Goal: Task Accomplishment & Management: Complete application form

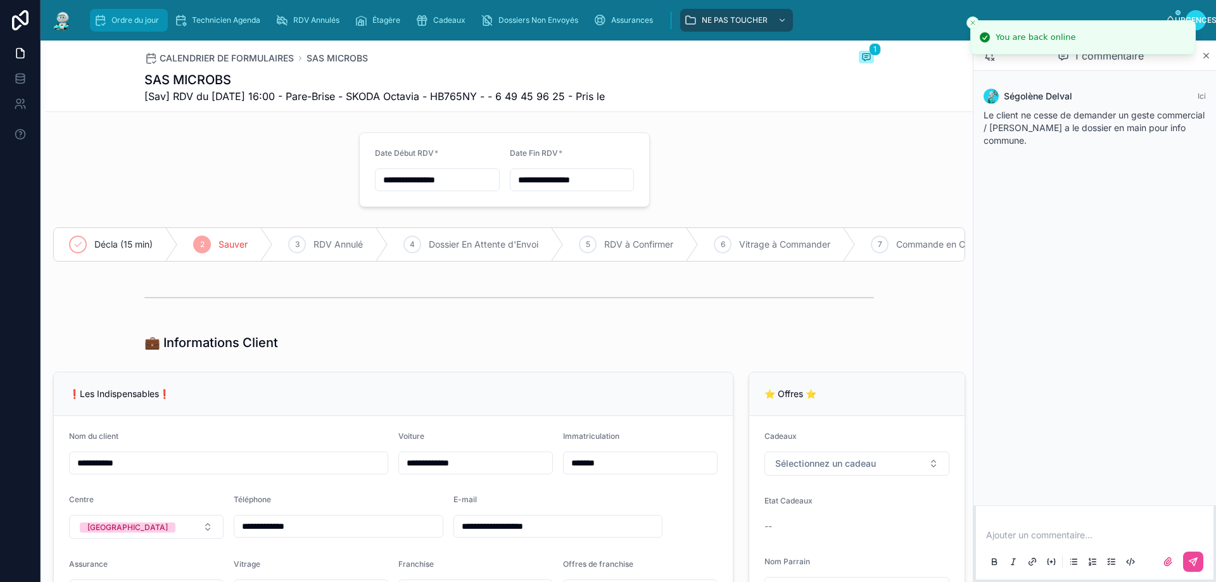
click at [135, 17] on font "Ordre du jour" at bounding box center [134, 19] width 47 height 9
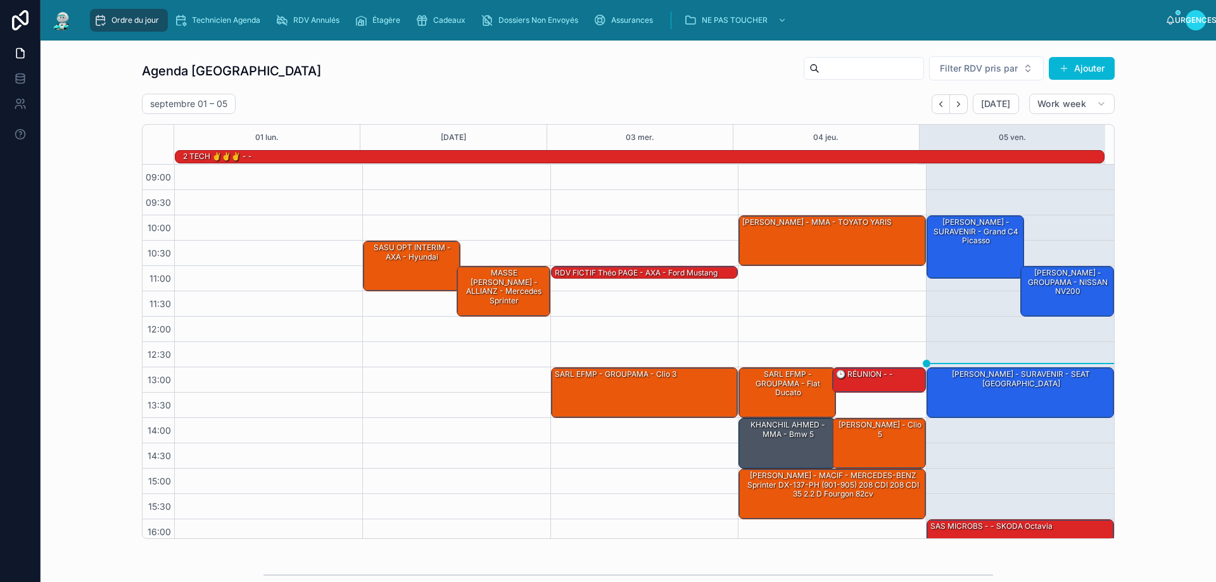
scroll to position [83, 0]
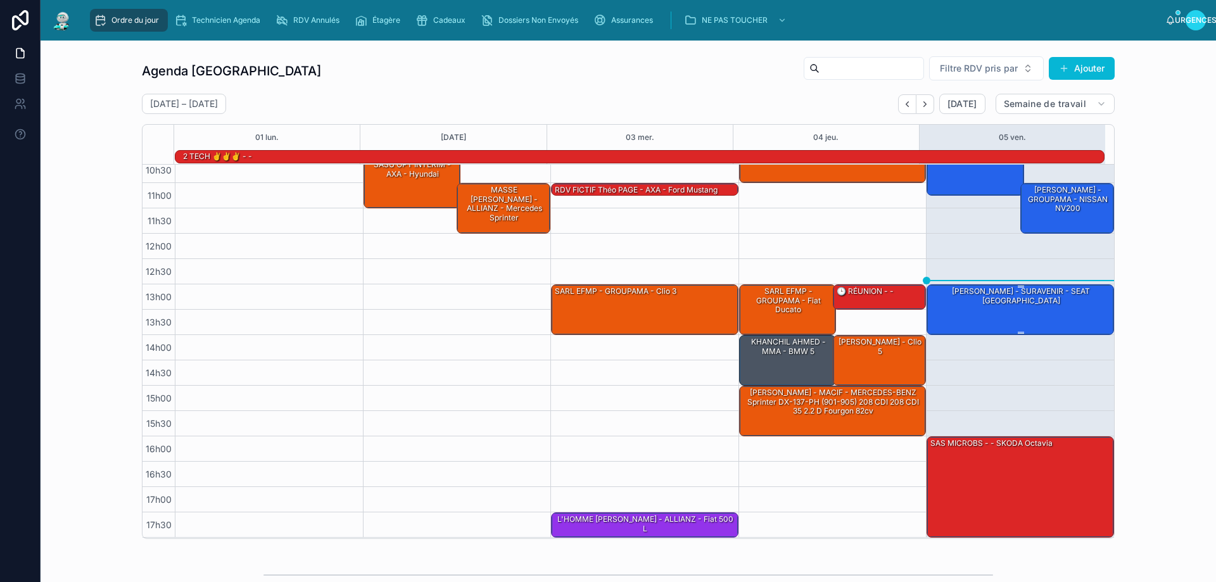
click at [971, 301] on div "[PERSON_NAME] - SURAVENIR - SEAT [GEOGRAPHIC_DATA]" at bounding box center [1021, 296] width 184 height 21
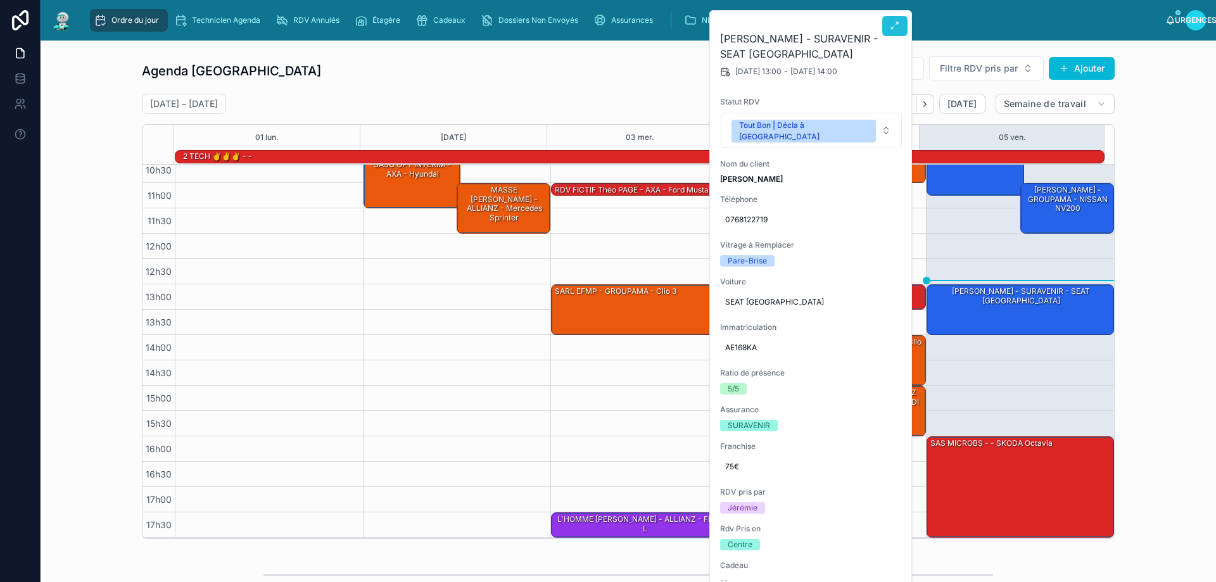
click at [889, 27] on button at bounding box center [894, 26] width 25 height 20
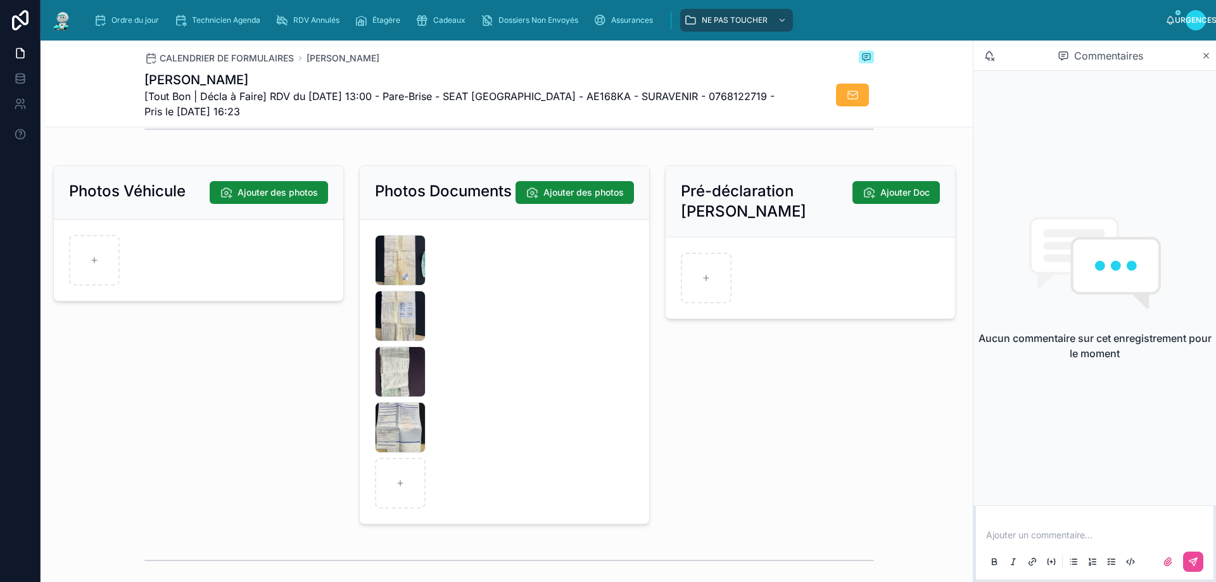
scroll to position [1710, 0]
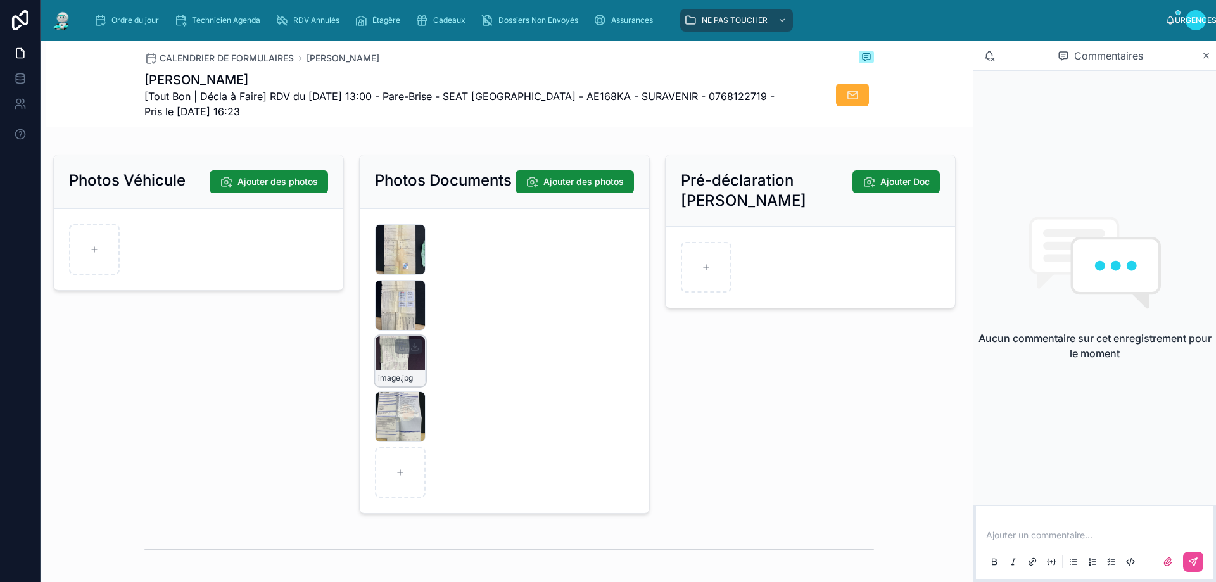
click at [400, 372] on div "image .jpg" at bounding box center [400, 361] width 51 height 51
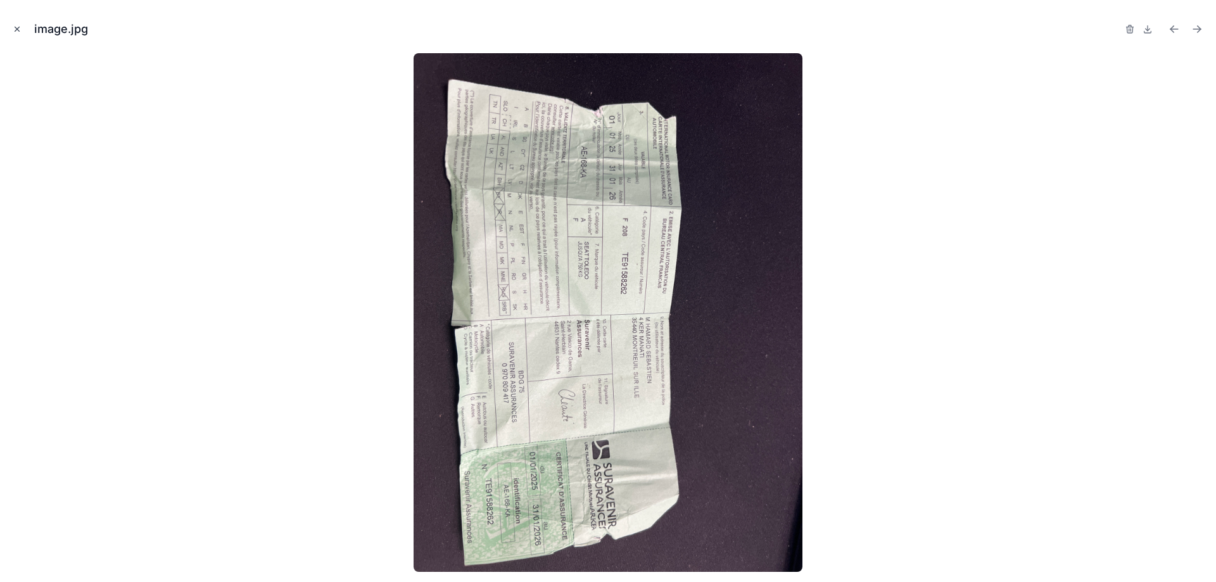
click at [15, 26] on icon "Fermer la fenêtre modale" at bounding box center [17, 29] width 9 height 9
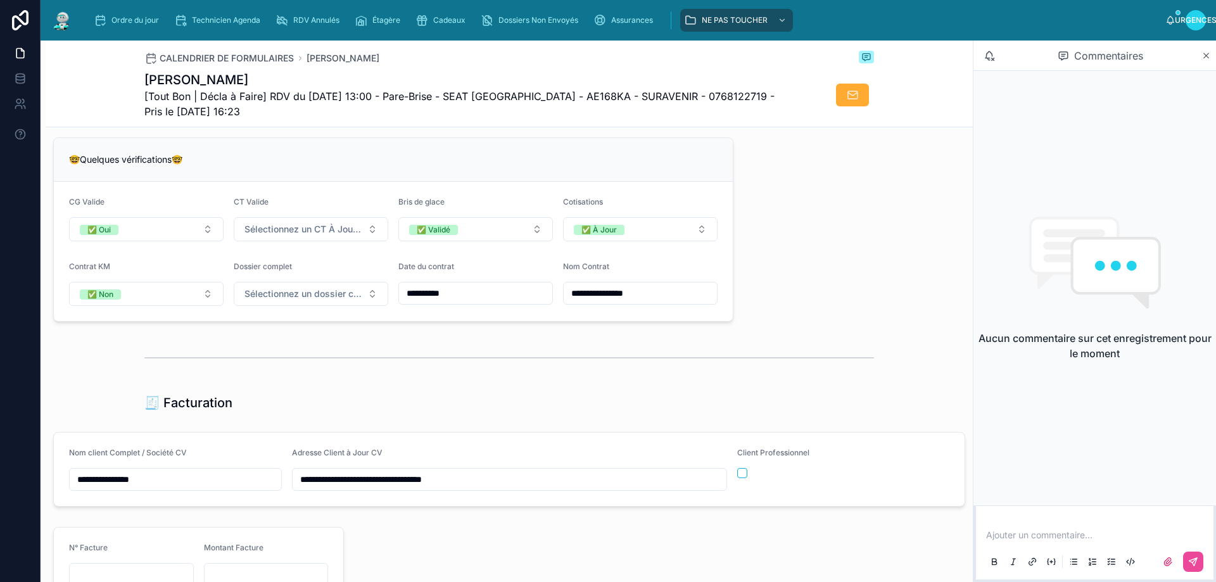
scroll to position [950, 0]
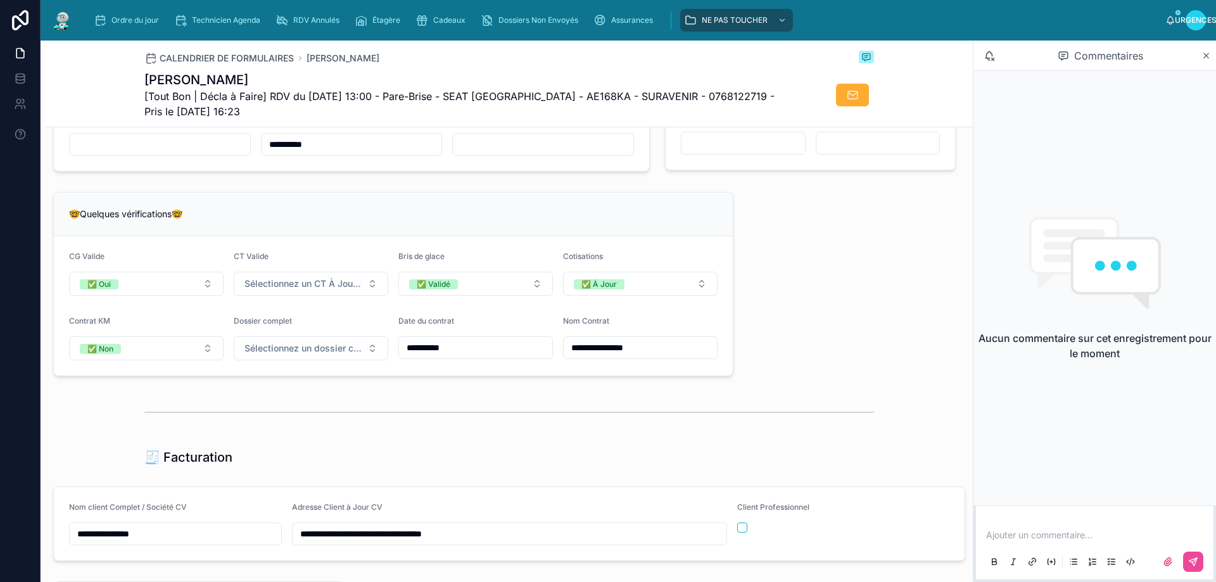
click at [787, 277] on div "**********" at bounding box center [509, 293] width 927 height 2201
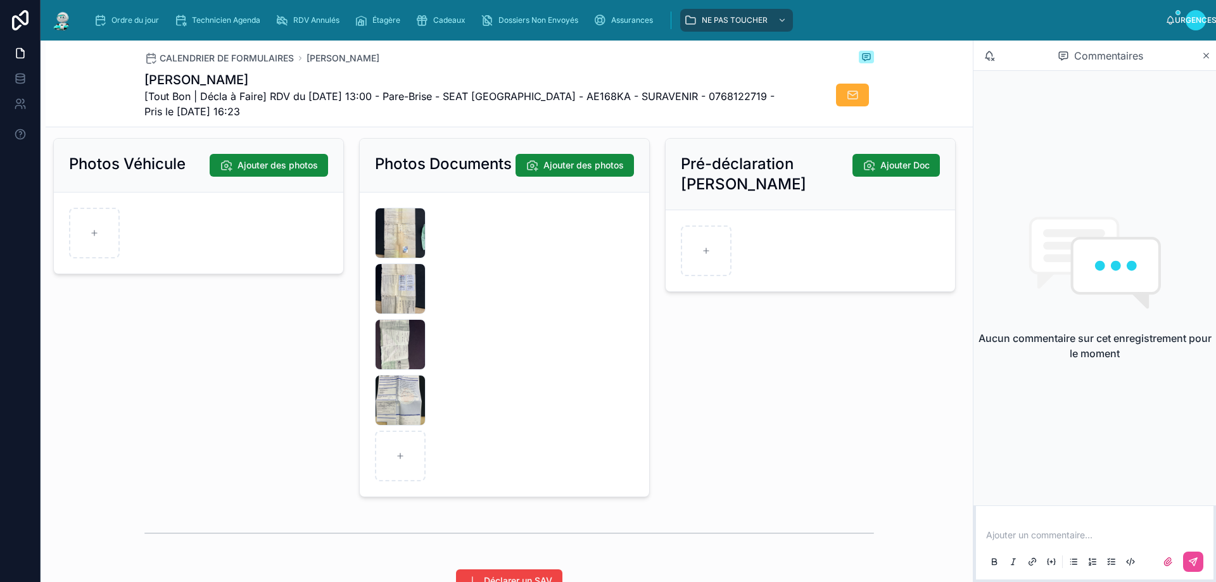
scroll to position [1773, 0]
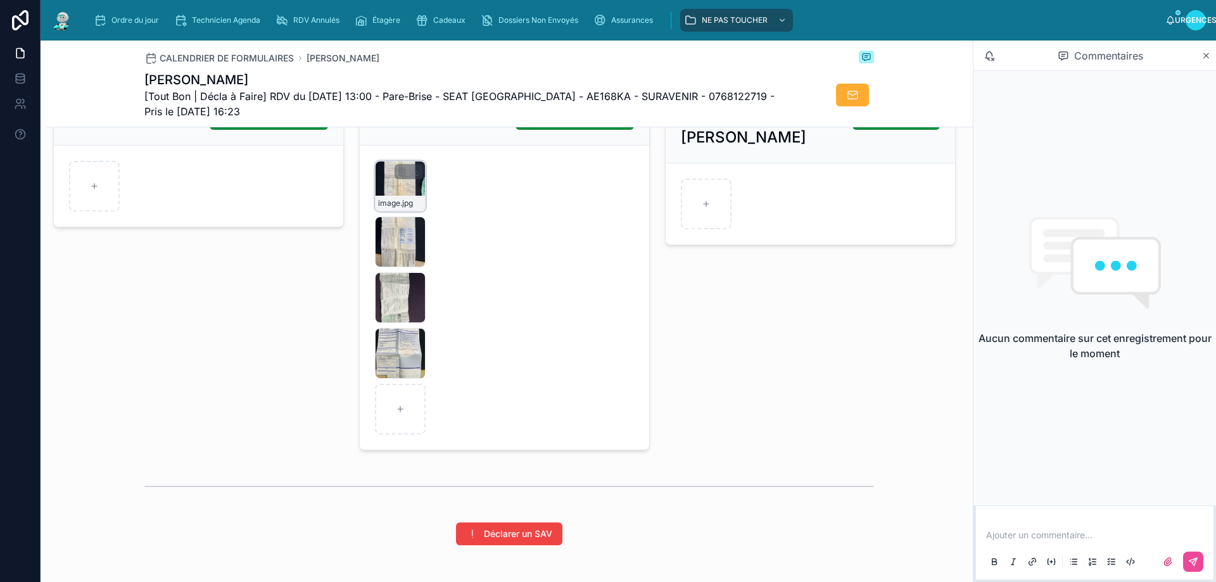
click at [403, 198] on div "image .jpg" at bounding box center [400, 186] width 51 height 51
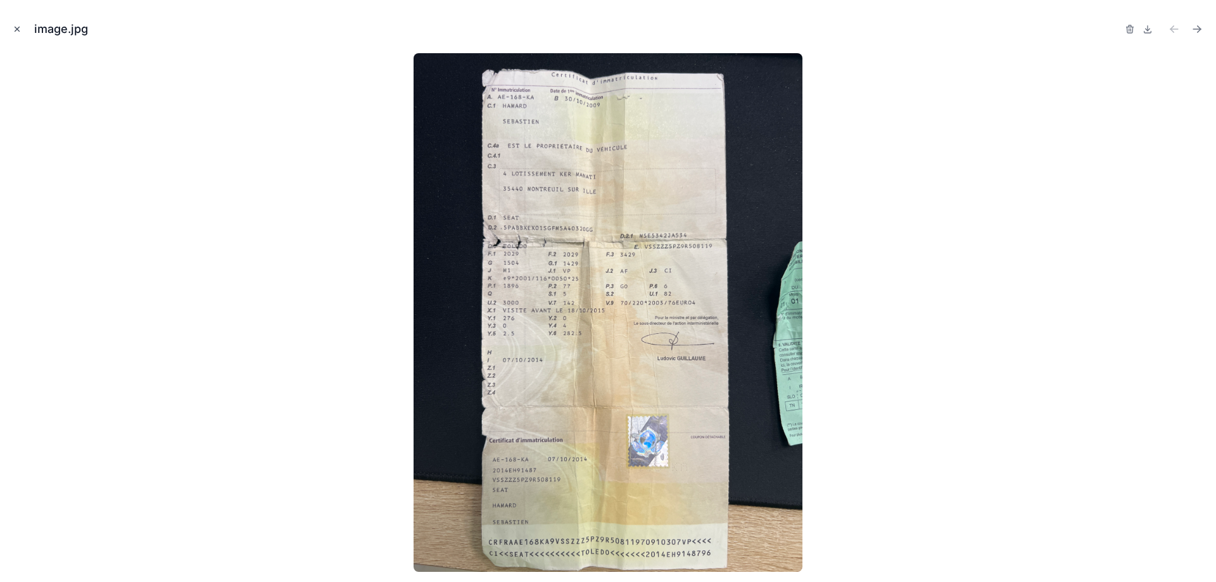
click at [15, 28] on icon "Fermer la fenêtre modale" at bounding box center [17, 29] width 9 height 9
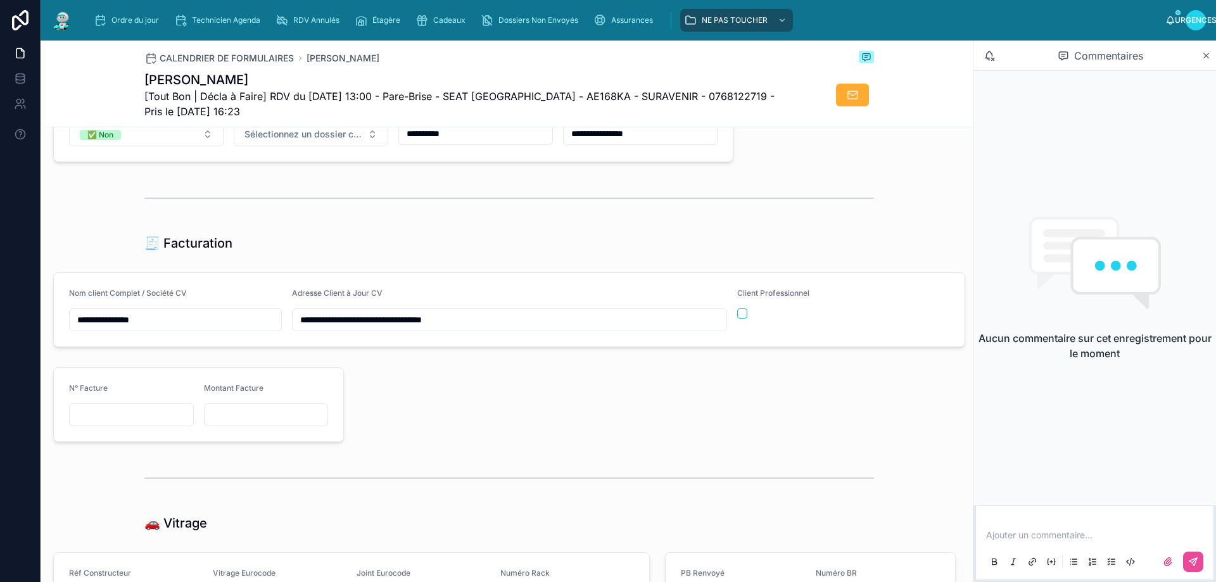
scroll to position [950, 0]
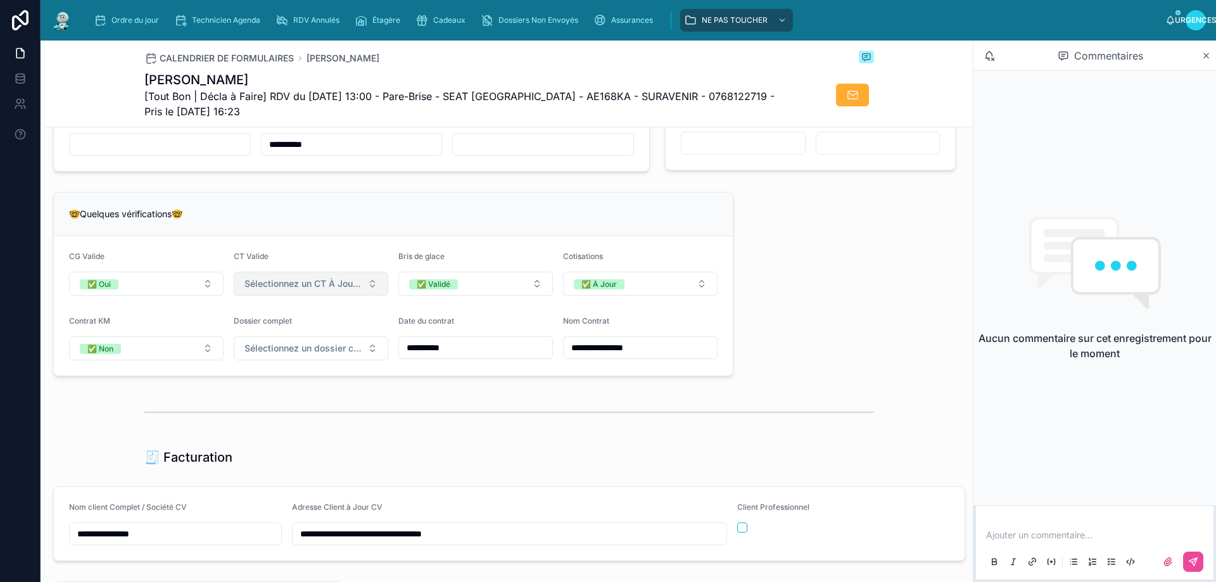
click at [371, 294] on button "Sélectionnez un CT À Jour & Sans BDG" at bounding box center [311, 284] width 155 height 24
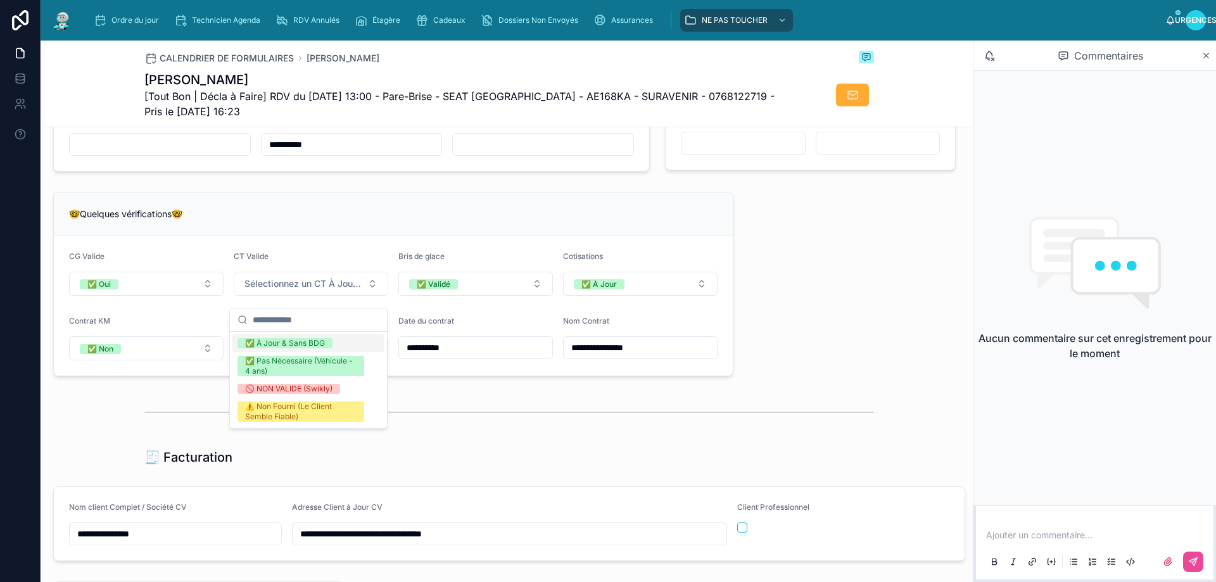
click at [268, 342] on font "✅ À Jour & Sans BDG" at bounding box center [285, 342] width 80 height 9
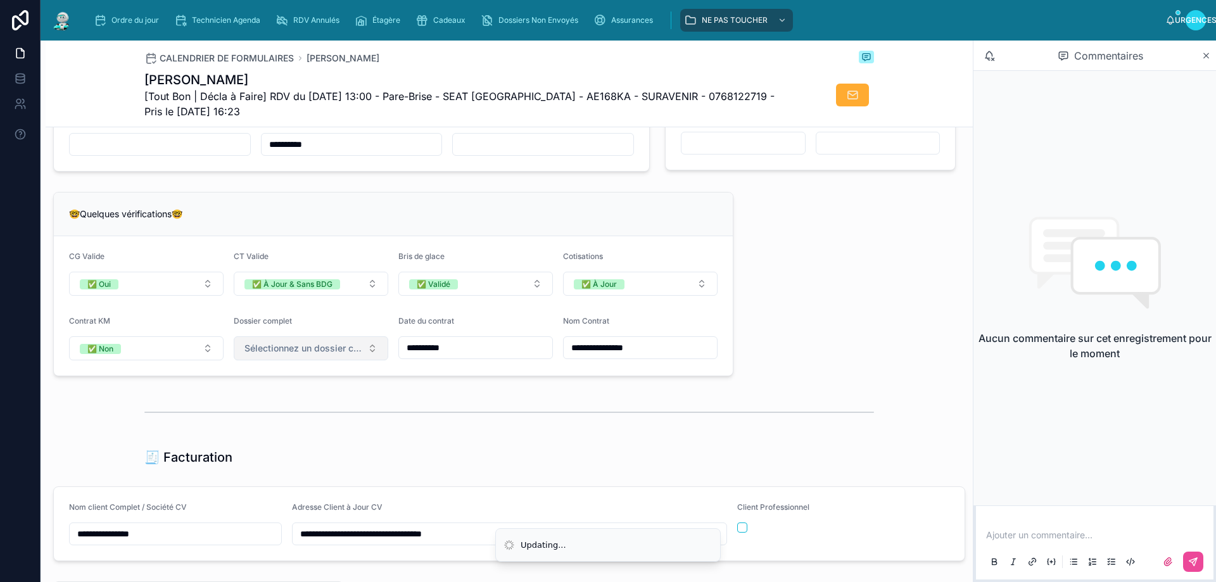
click at [379, 355] on button "Sélectionnez un dossier client terminé" at bounding box center [311, 348] width 155 height 24
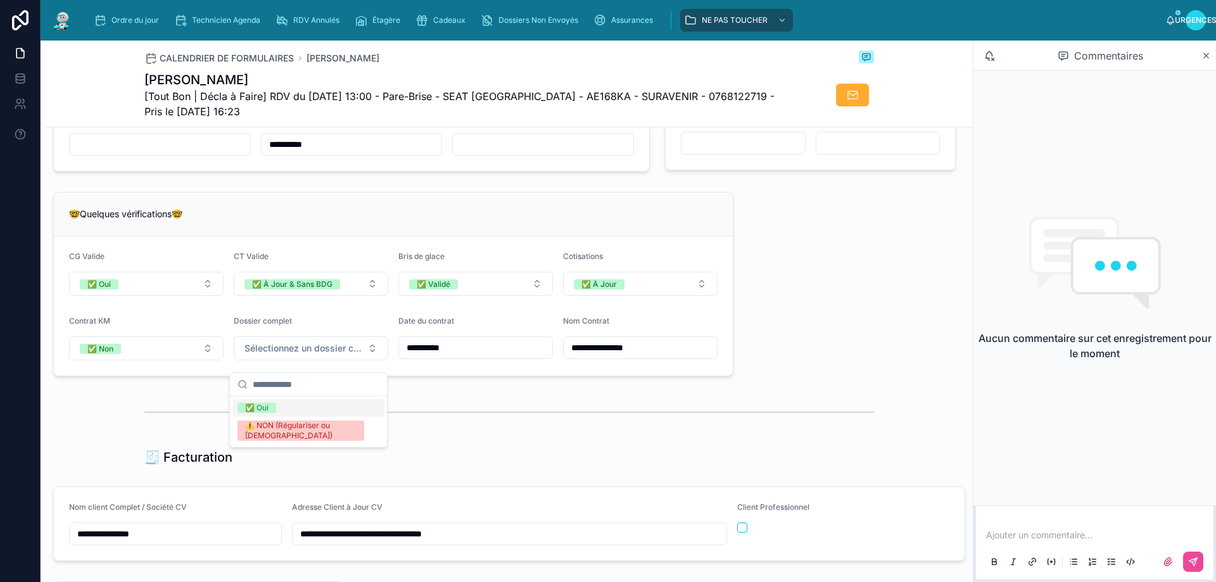
click at [265, 407] on font "✅ Oui" at bounding box center [256, 407] width 23 height 9
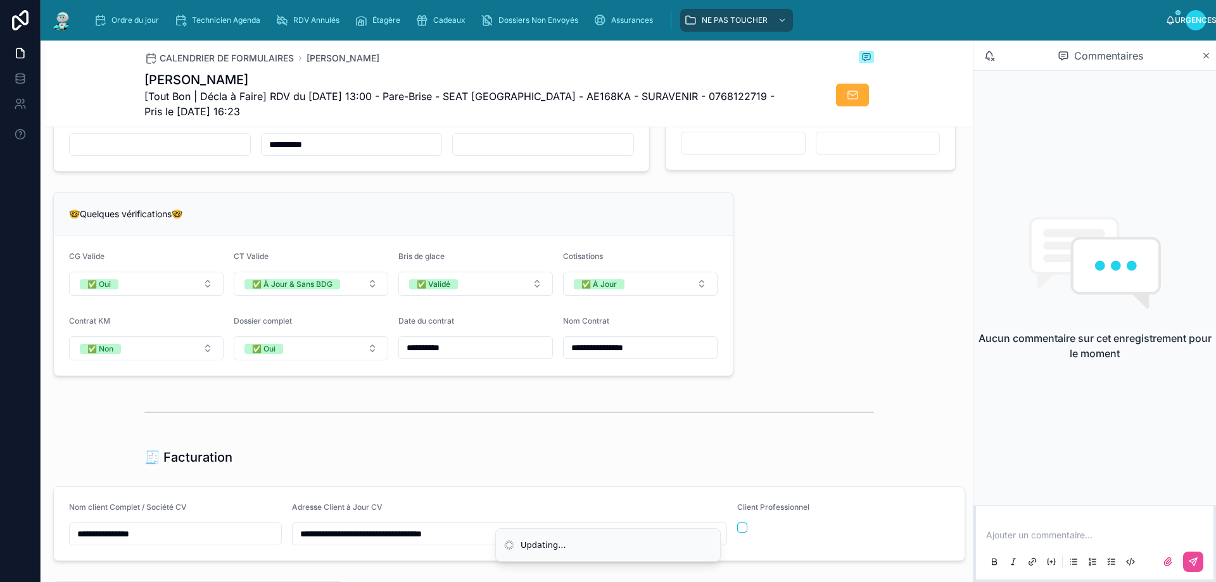
click at [795, 405] on div at bounding box center [509, 412] width 927 height 42
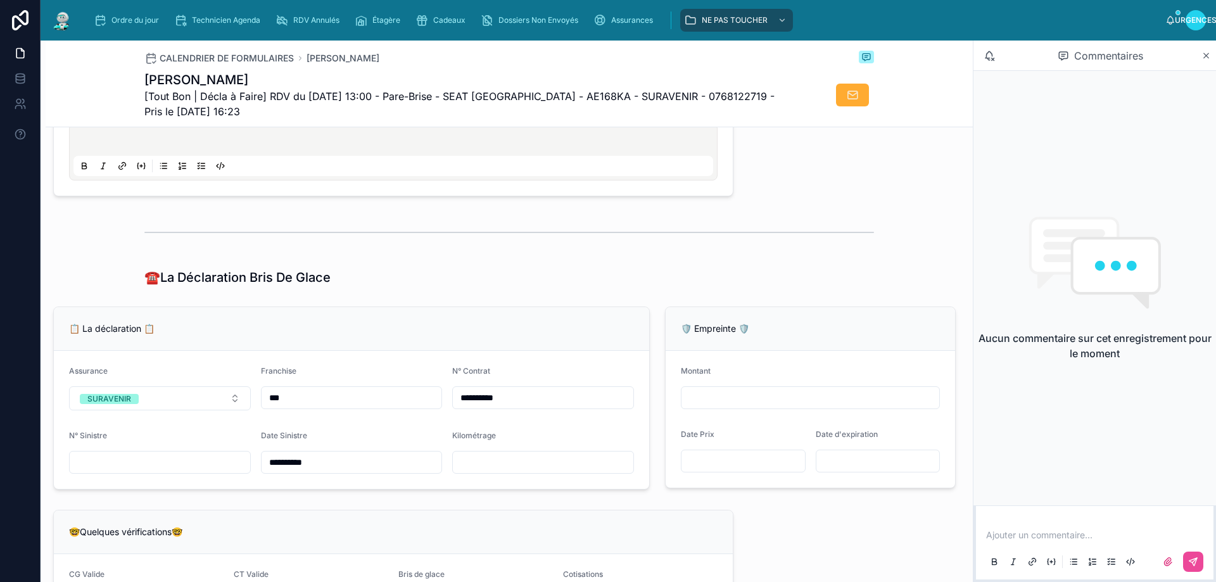
scroll to position [746, 0]
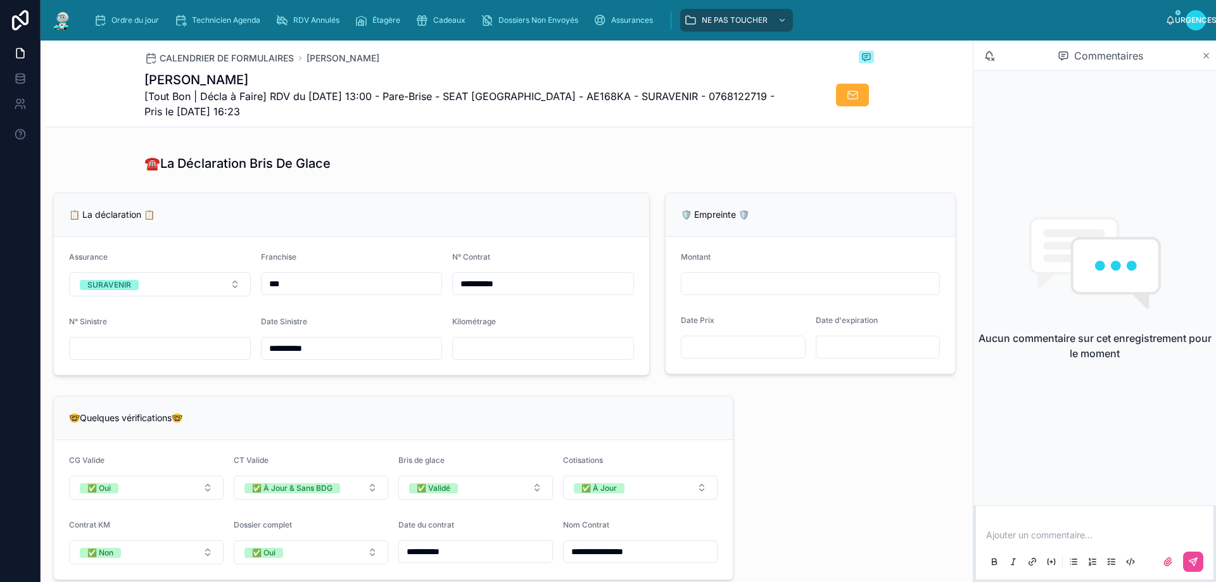
click at [1205, 56] on icon at bounding box center [1206, 55] width 5 height 5
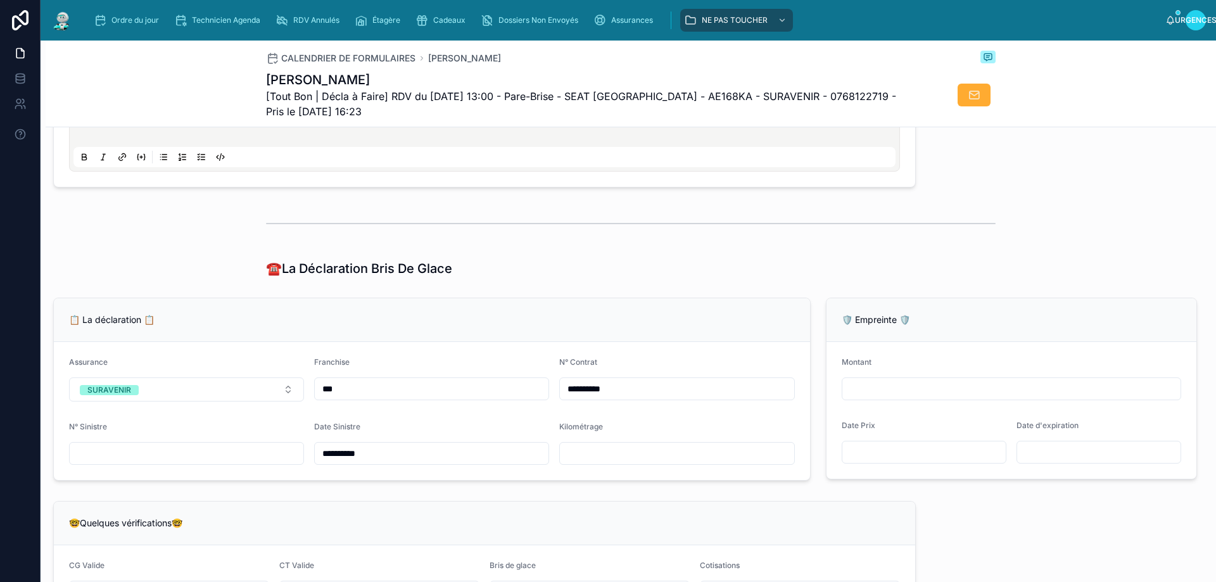
scroll to position [647, 0]
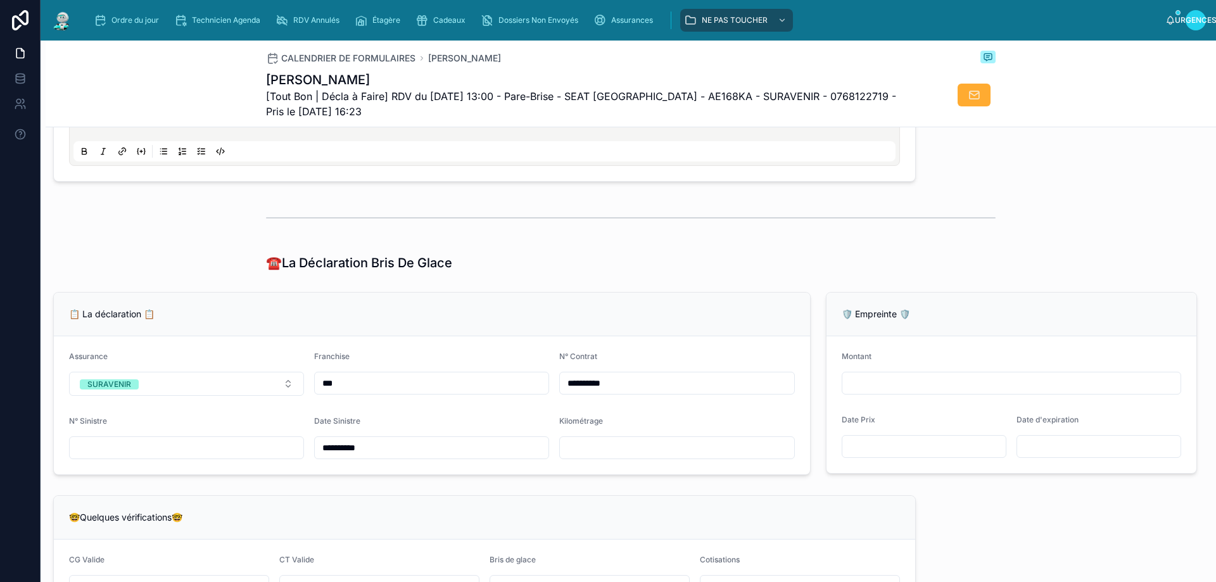
click at [109, 457] on input "text" at bounding box center [187, 448] width 234 height 18
type input "*********"
click at [721, 336] on div "📋 La déclaration 📋" at bounding box center [432, 315] width 756 height 44
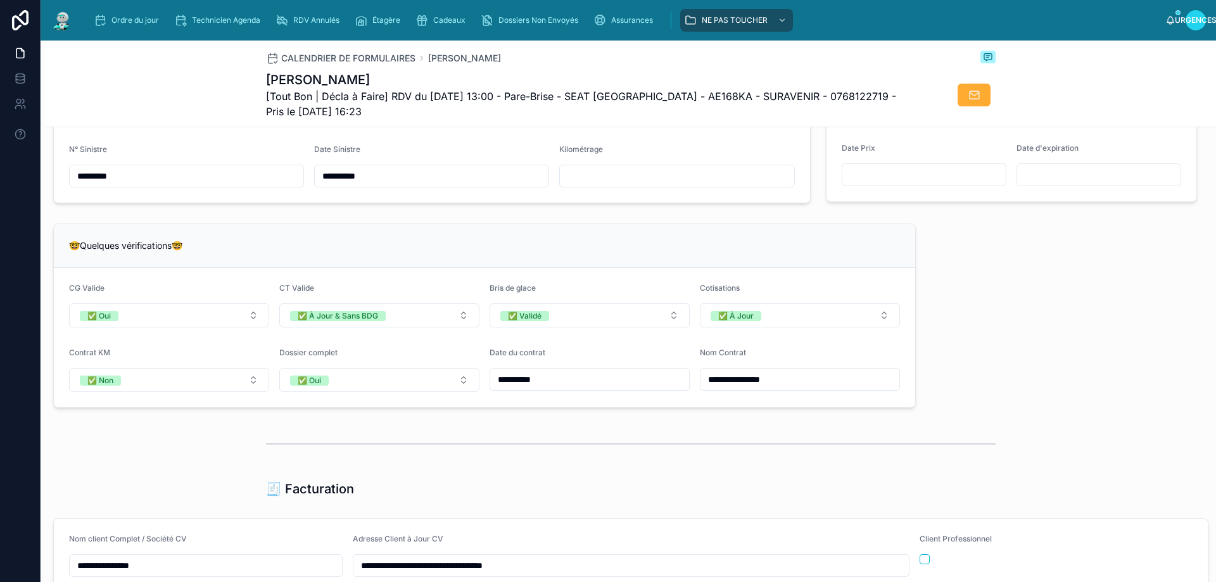
scroll to position [909, 0]
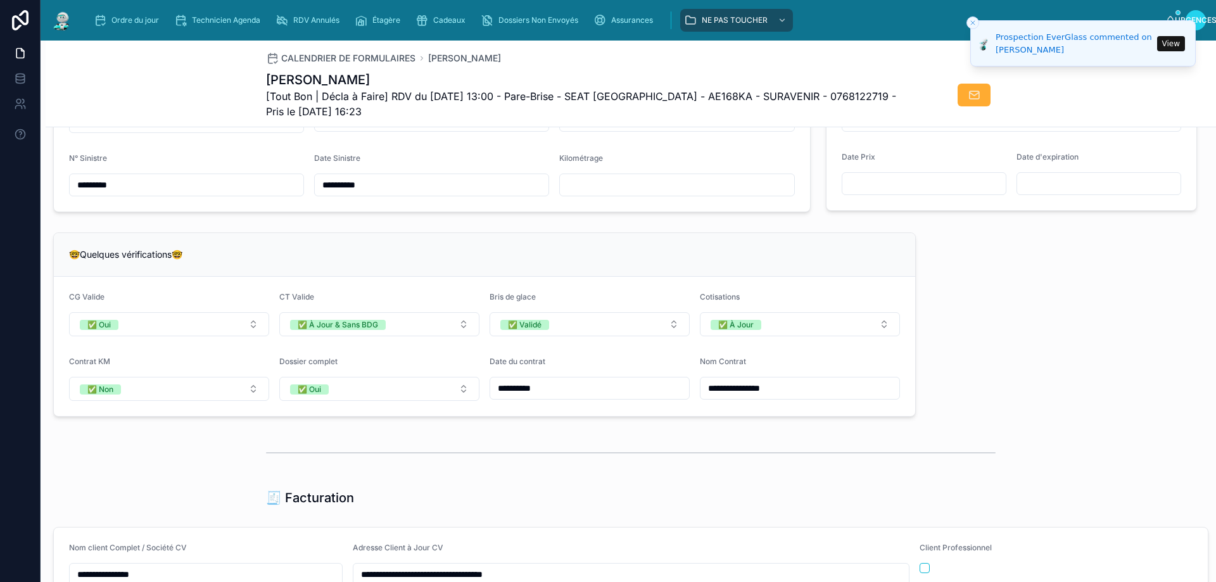
click at [1039, 374] on div "**********" at bounding box center [631, 333] width 1170 height 2201
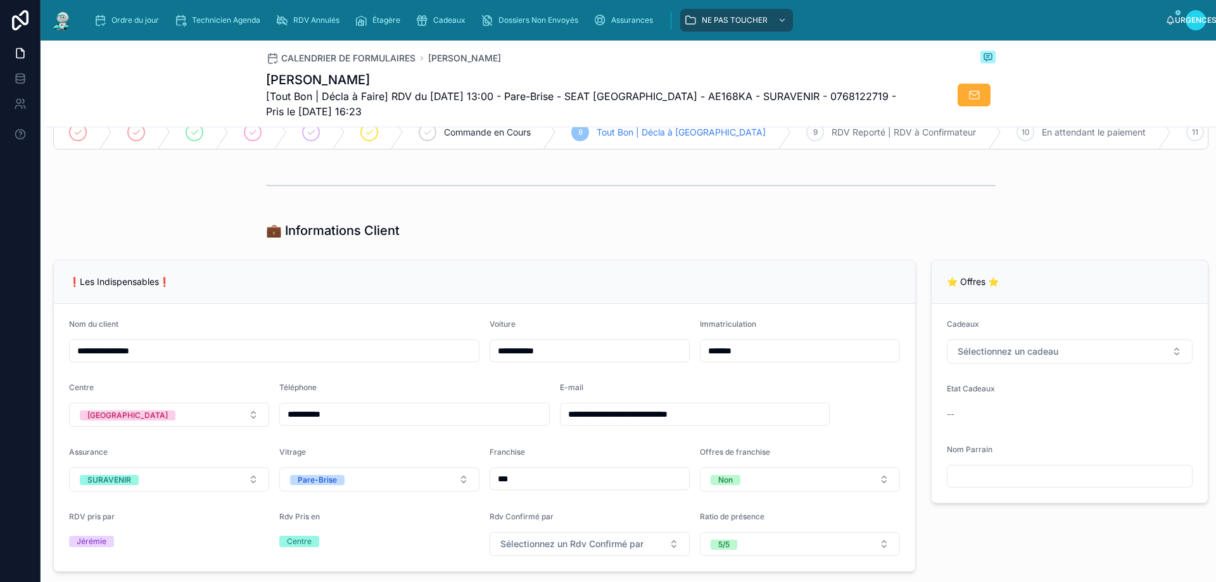
scroll to position [149, 0]
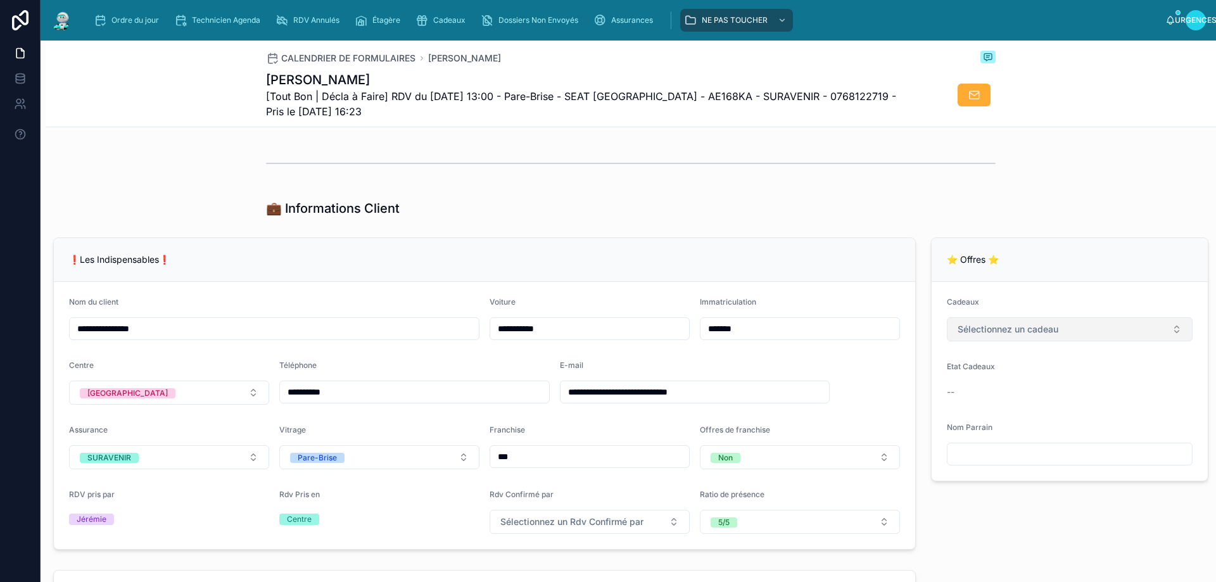
click at [1163, 341] on button "Sélectionnez un cadeau" at bounding box center [1070, 329] width 246 height 24
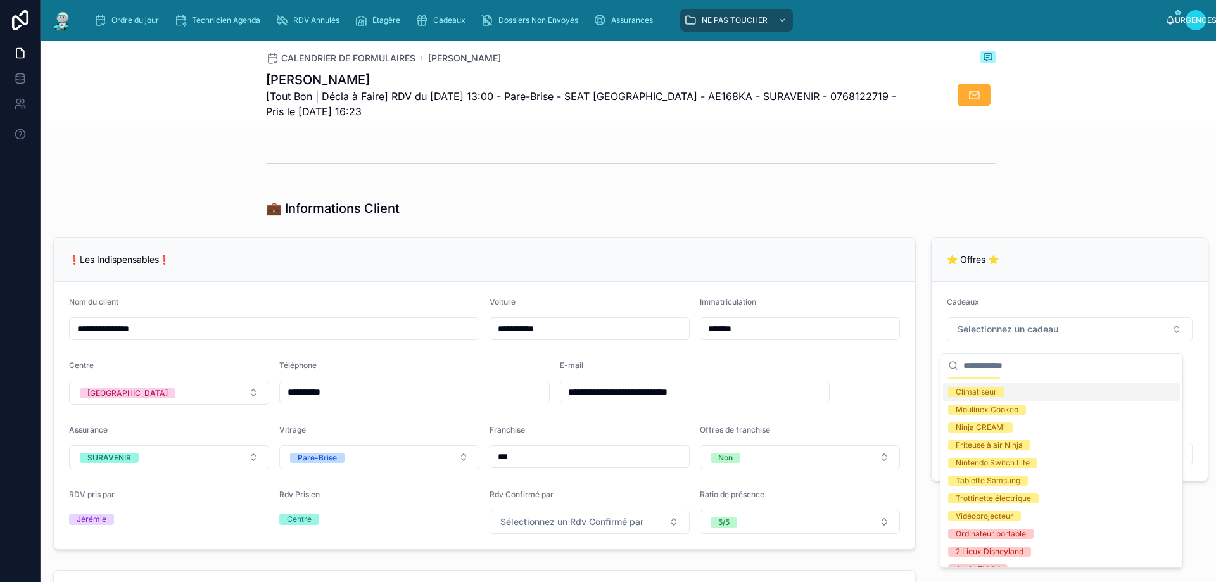
scroll to position [63, 0]
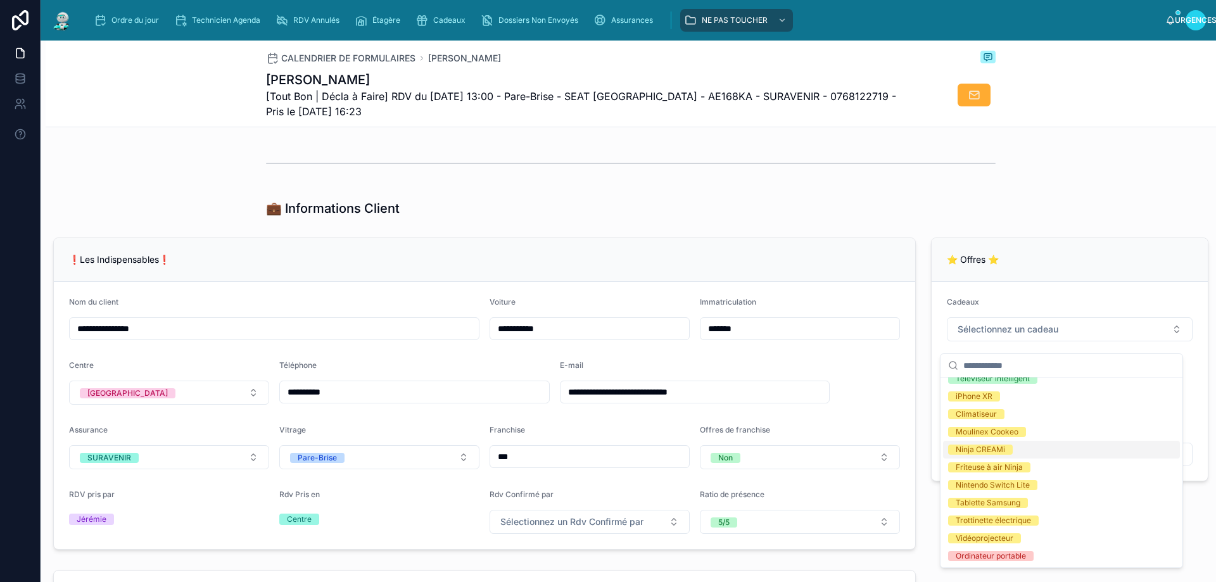
click at [1007, 446] on span "Ninja CREAMi" at bounding box center [980, 450] width 65 height 10
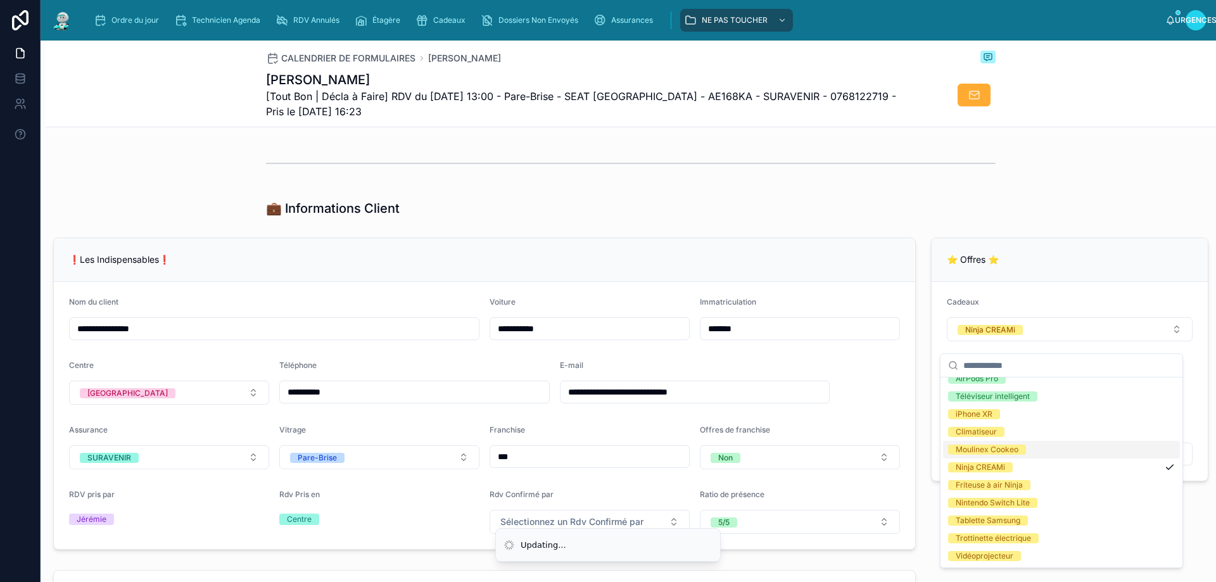
scroll to position [0, 0]
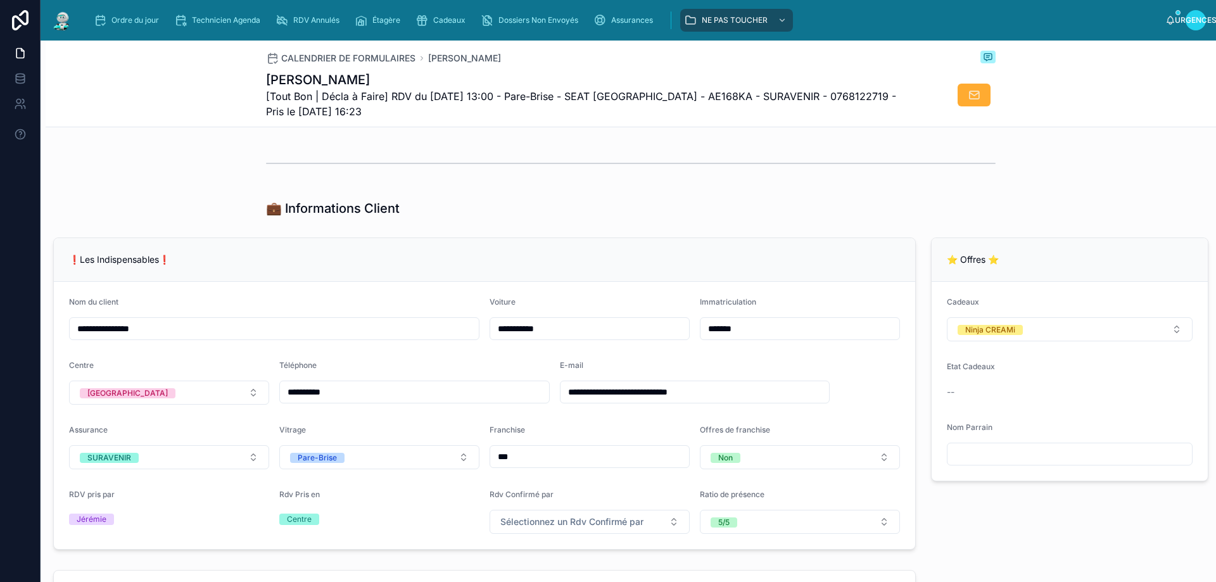
click at [894, 217] on div "💼 Informations Client" at bounding box center [631, 208] width 730 height 18
click at [839, 217] on div "💼 Informations Client" at bounding box center [631, 208] width 730 height 18
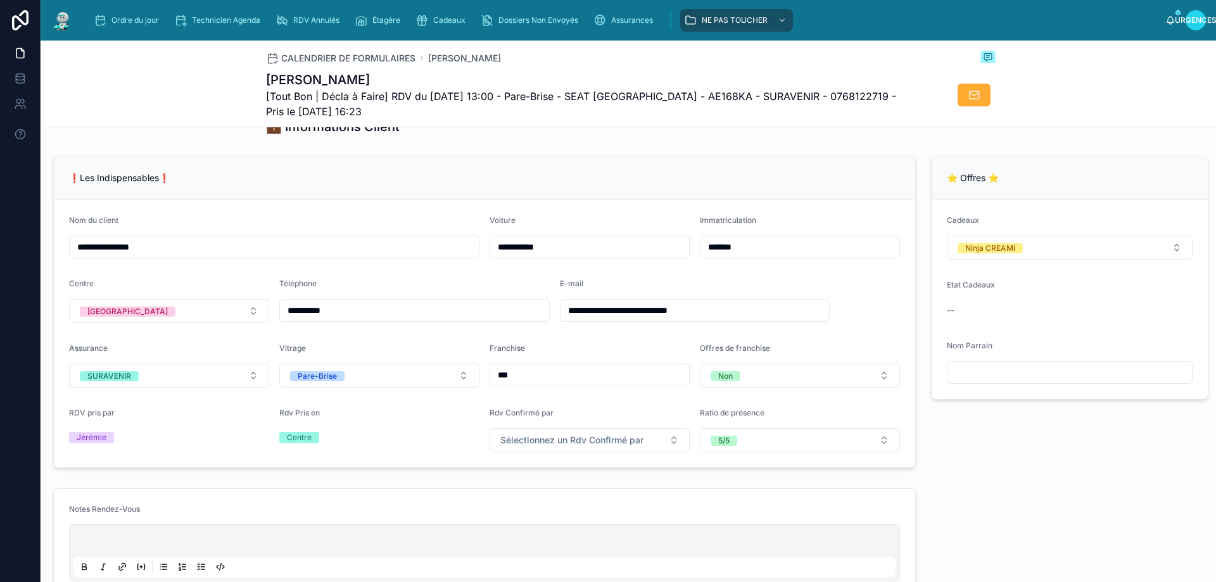
scroll to position [243, 0]
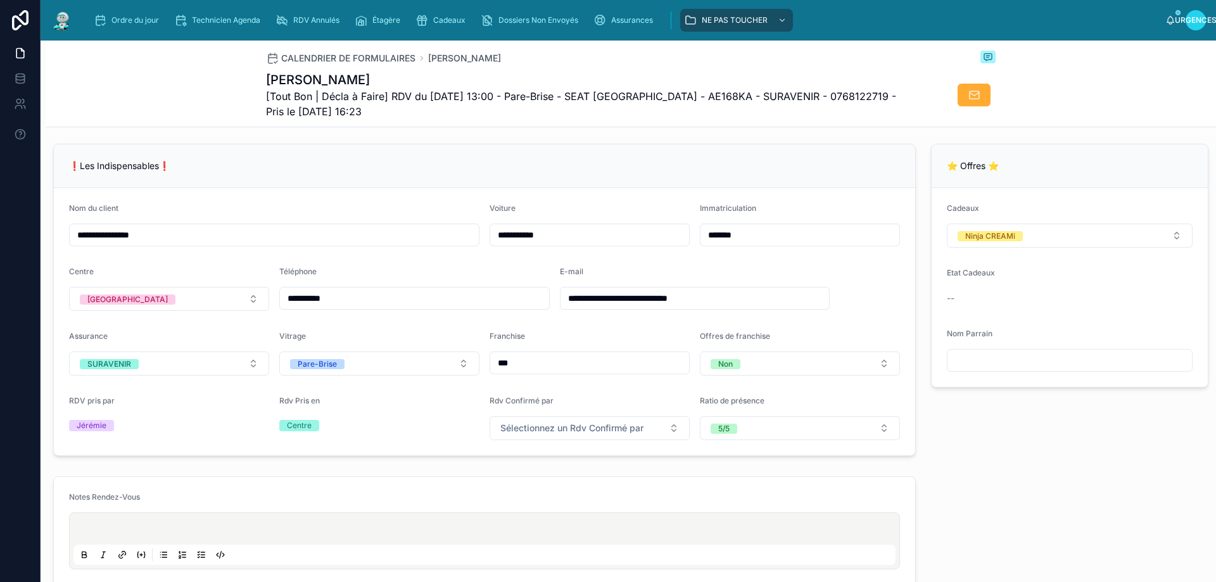
click at [624, 161] on div "❗Les Indispensables❗" at bounding box center [484, 166] width 861 height 44
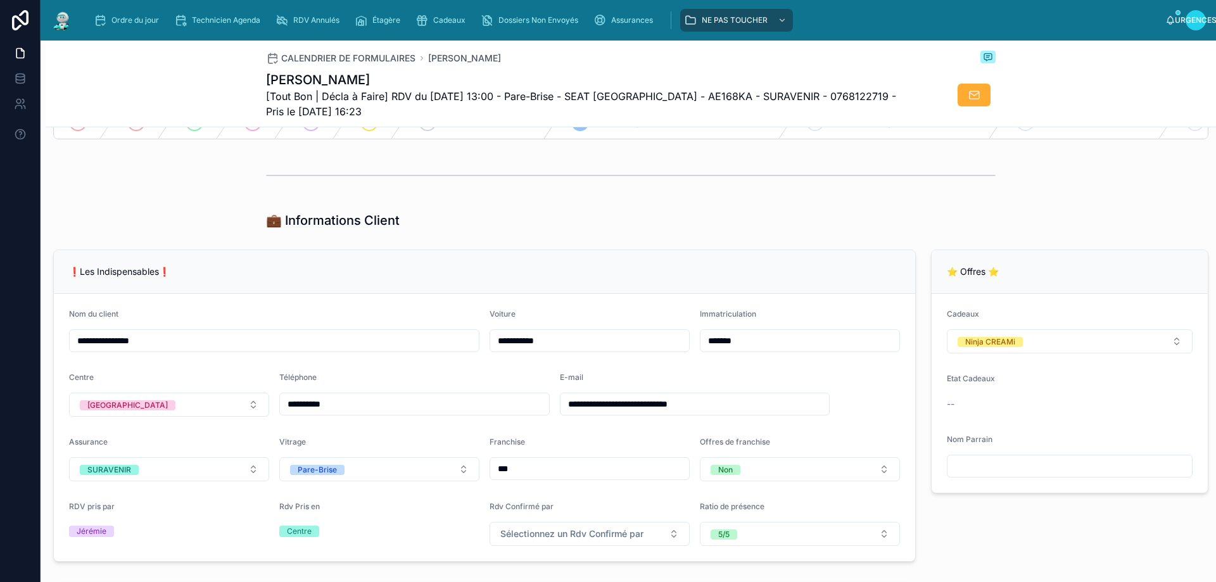
scroll to position [0, 0]
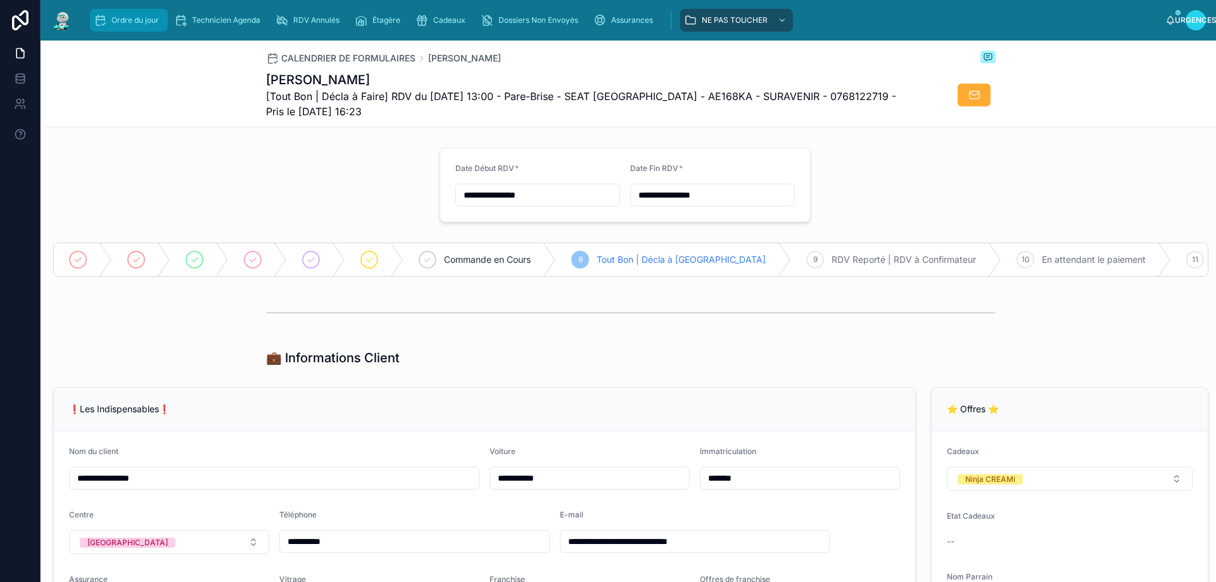
click at [115, 20] on font "Ordre du jour" at bounding box center [134, 19] width 47 height 9
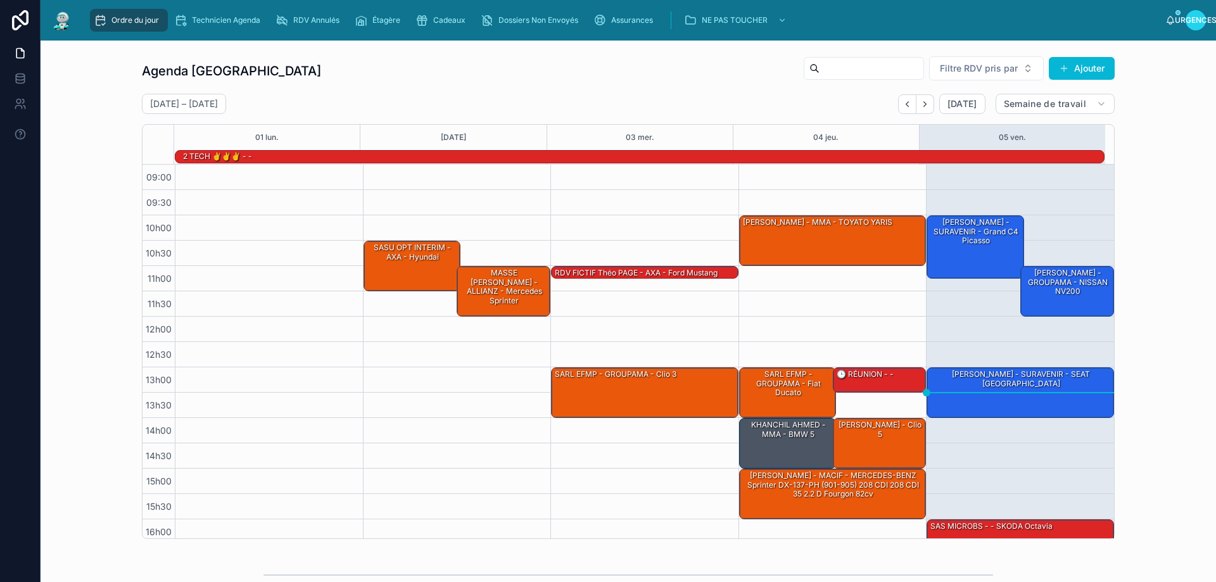
scroll to position [63, 0]
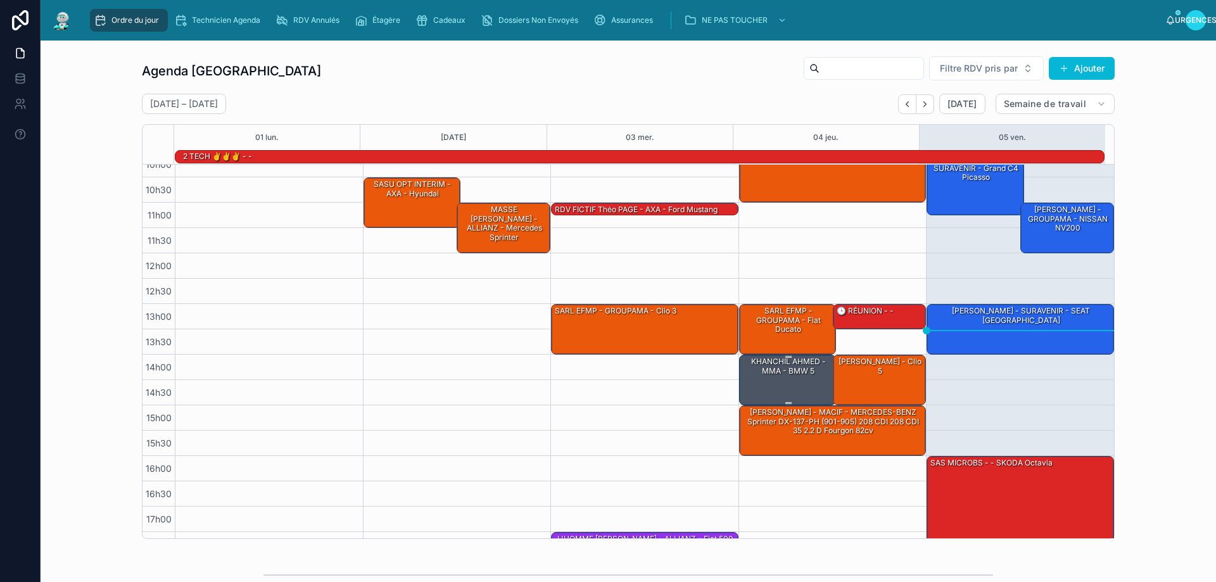
click at [780, 380] on div "KHANCHIL AHMED - MMA - BMW 5" at bounding box center [789, 379] width 94 height 48
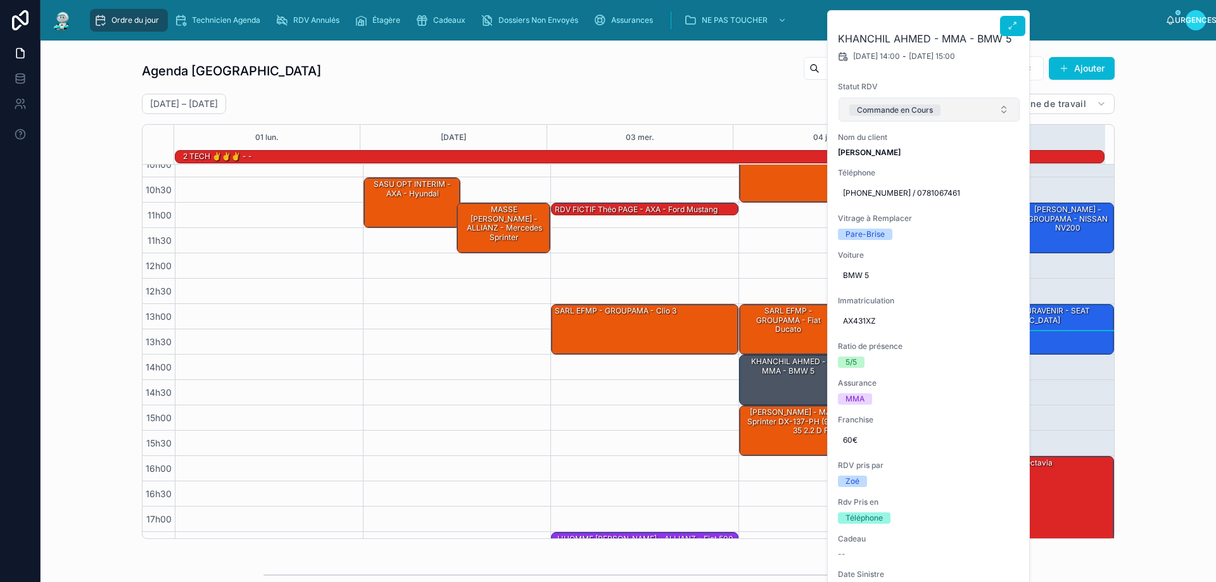
click at [1004, 113] on button "Commande en Cours" at bounding box center [929, 110] width 181 height 24
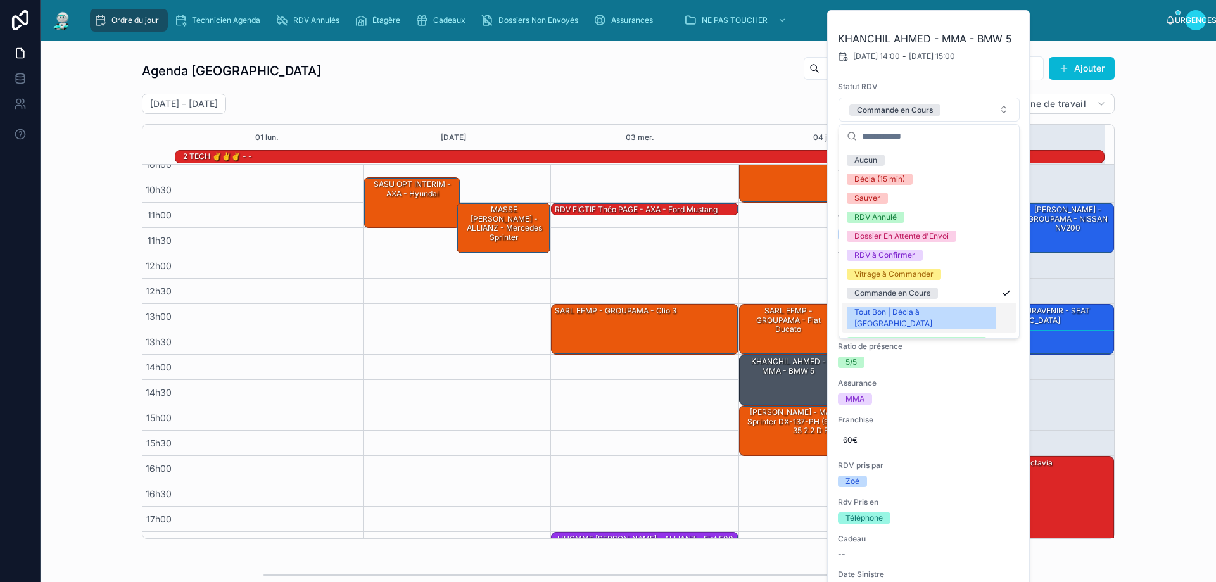
click at [920, 314] on font "Tout Bon | Décla à [GEOGRAPHIC_DATA]" at bounding box center [893, 317] width 78 height 21
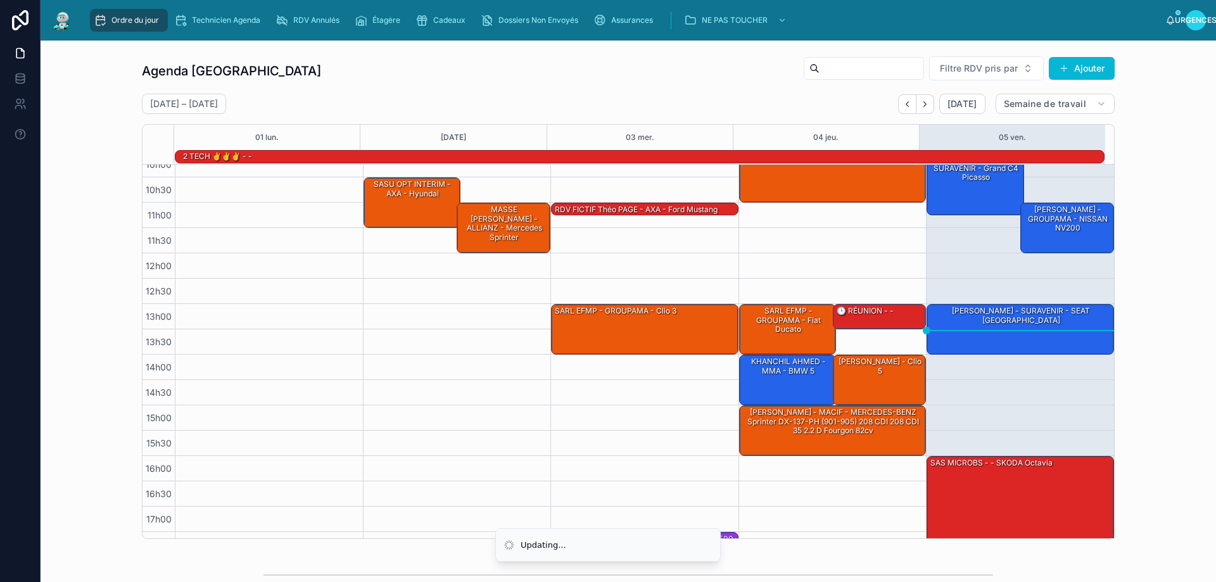
click at [1154, 286] on div "Agenda Rennes Filtre RDV pris par Ajouter 01 – 05 septembre Aujourd'hui Semaine…" at bounding box center [628, 297] width 1155 height 493
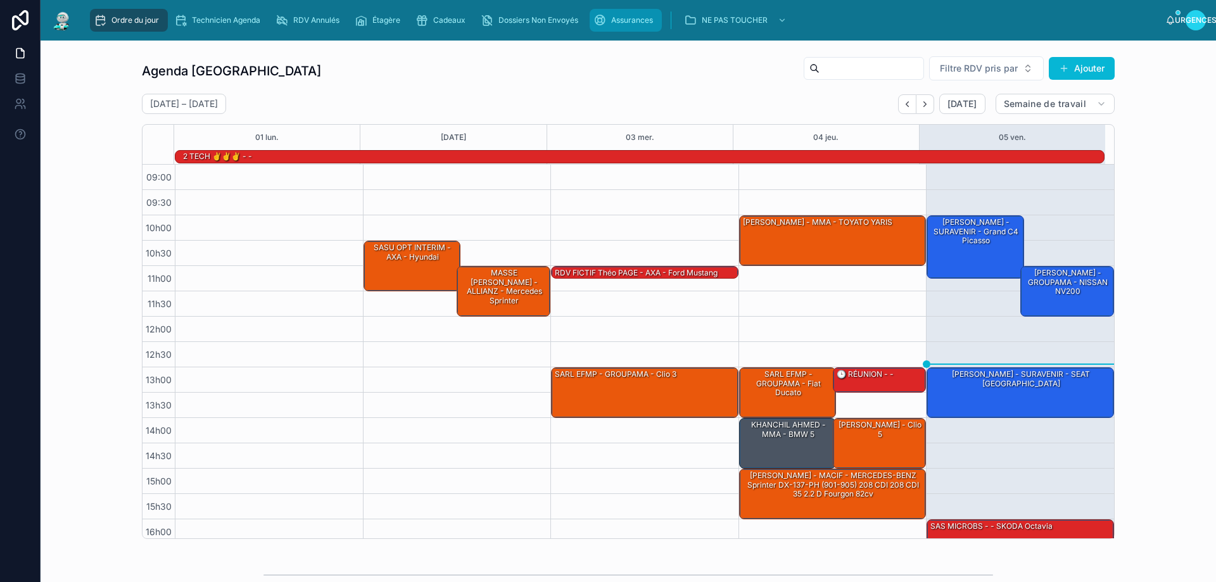
click at [633, 23] on font "Assurances" at bounding box center [632, 19] width 42 height 9
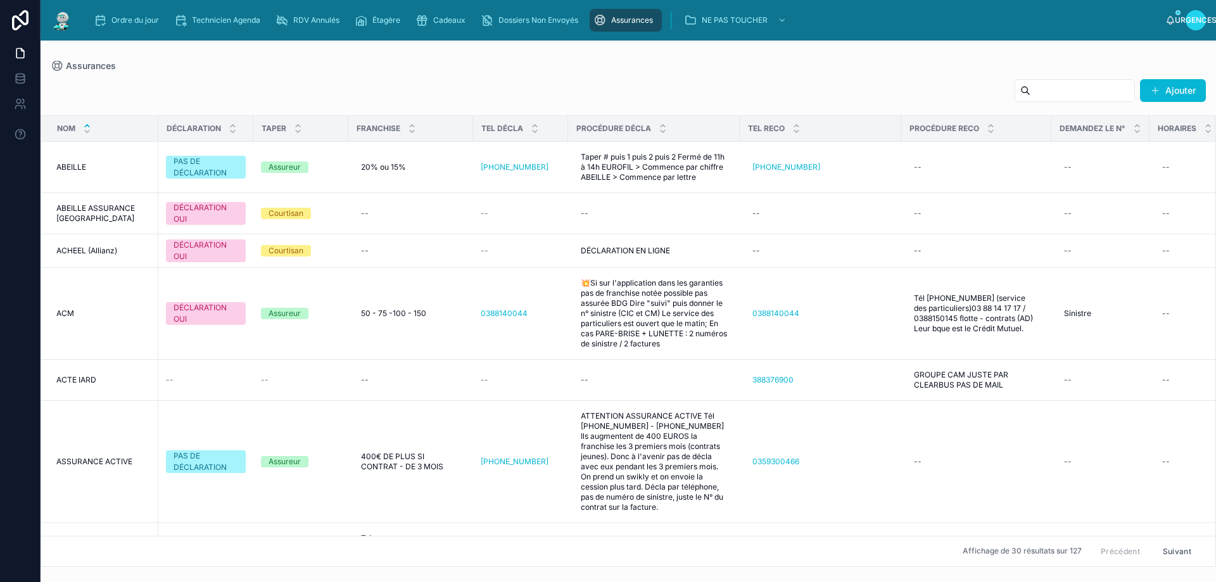
click at [1031, 94] on input "text" at bounding box center [1082, 91] width 104 height 18
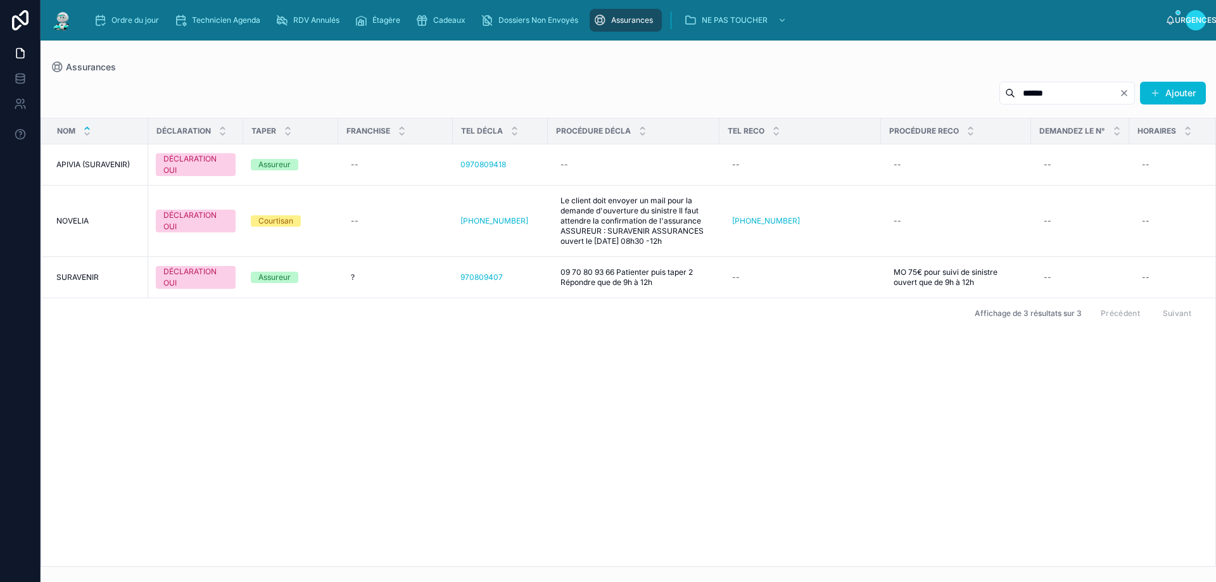
type input "******"
